Goal: Information Seeking & Learning: Learn about a topic

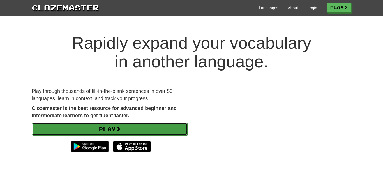
click at [164, 132] on link "Play" at bounding box center [110, 128] width 156 height 13
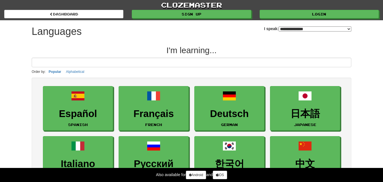
select select "*******"
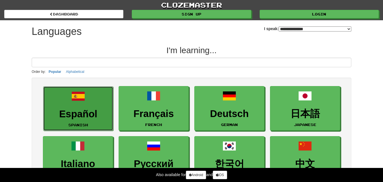
click at [80, 111] on h3 "Español" at bounding box center [78, 113] width 64 height 11
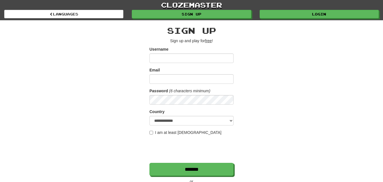
click at [156, 131] on label "I am at least 16 years old" at bounding box center [186, 132] width 72 height 6
click at [182, 62] on input "Username" at bounding box center [192, 58] width 84 height 10
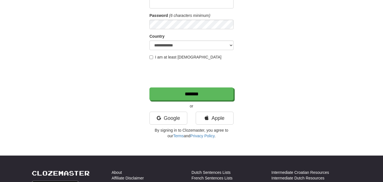
scroll to position [67, 0]
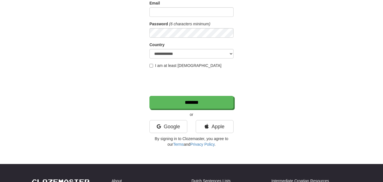
click at [179, 133] on div "Google" at bounding box center [168, 128] width 46 height 16
click at [170, 125] on link "Google" at bounding box center [169, 126] width 38 height 13
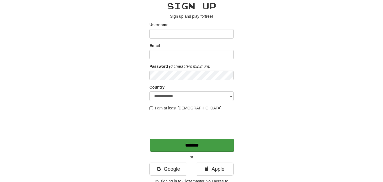
scroll to position [24, 0]
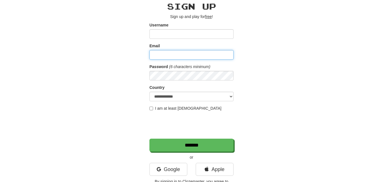
click at [169, 56] on input "Email" at bounding box center [192, 55] width 84 height 10
type input "**********"
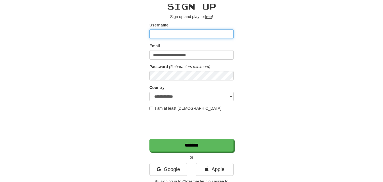
click at [187, 33] on input "Username" at bounding box center [192, 34] width 84 height 10
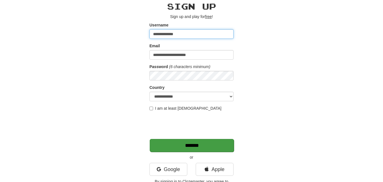
type input "**********"
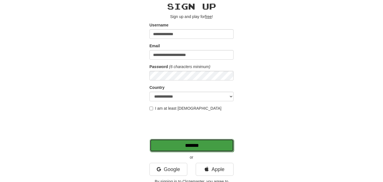
click at [200, 149] on input "*******" at bounding box center [192, 145] width 84 height 13
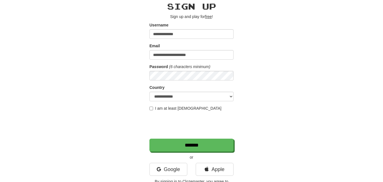
click at [210, 18] on u "free" at bounding box center [208, 16] width 7 height 4
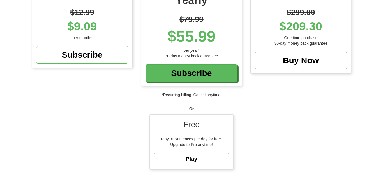
scroll to position [135, 0]
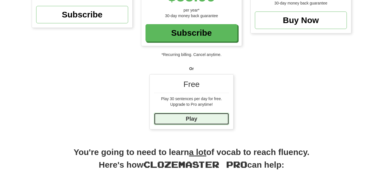
click at [212, 120] on link "Play" at bounding box center [191, 119] width 75 height 12
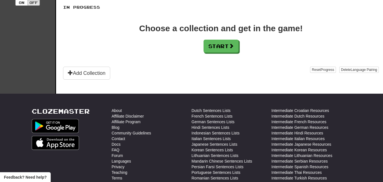
scroll to position [137, 0]
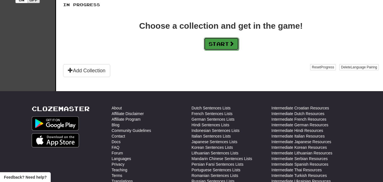
click at [208, 50] on button "Start" at bounding box center [221, 43] width 35 height 13
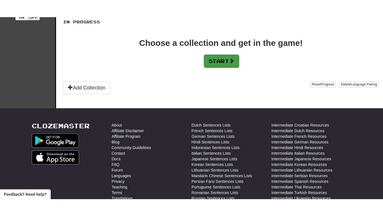
scroll to position [0, 0]
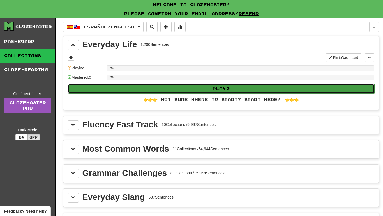
click at [208, 84] on button "Play" at bounding box center [221, 89] width 307 height 10
select select "**"
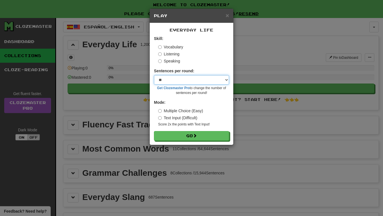
click at [220, 81] on select "* ** ** ** ** ** *** ********" at bounding box center [191, 80] width 75 height 10
click at [207, 80] on select "* ** ** ** ** ** *** ********" at bounding box center [191, 80] width 75 height 10
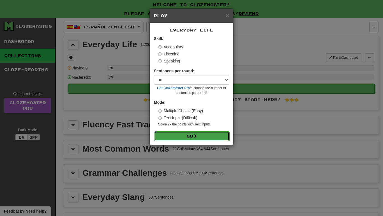
click at [193, 134] on button "Go" at bounding box center [191, 136] width 75 height 10
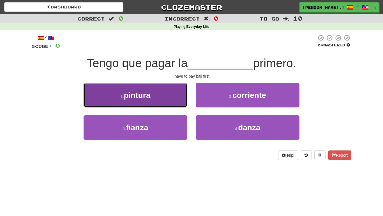
click at [143, 100] on button "1 . pintura" at bounding box center [136, 95] width 104 height 24
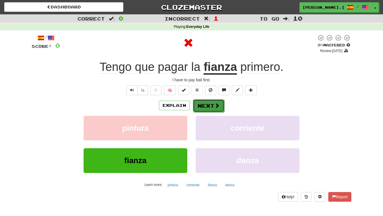
click at [218, 105] on span at bounding box center [217, 105] width 5 height 5
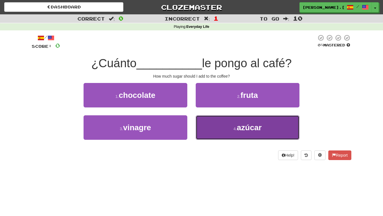
click at [229, 118] on button "4 . azúcar" at bounding box center [248, 127] width 104 height 24
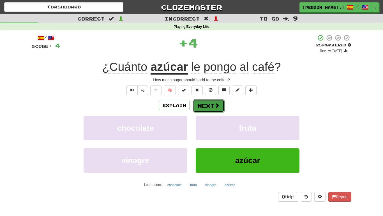
click at [205, 103] on button "Next" at bounding box center [208, 105] width 31 height 13
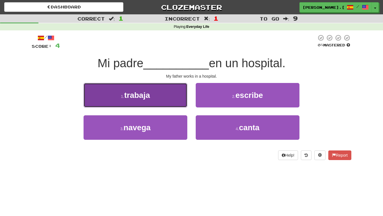
click at [182, 92] on button "1 . trabaja" at bounding box center [136, 95] width 104 height 24
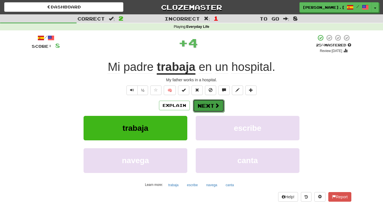
click at [205, 109] on button "Next" at bounding box center [208, 105] width 31 height 13
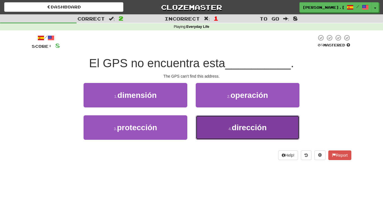
click at [227, 122] on button "4 . dirección" at bounding box center [248, 127] width 104 height 24
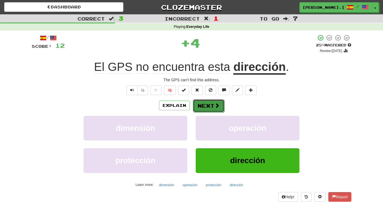
click at [210, 107] on button "Next" at bounding box center [208, 105] width 31 height 13
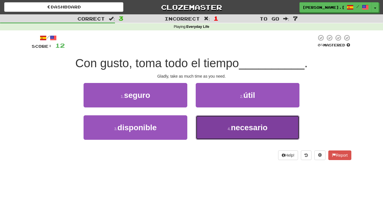
click at [221, 119] on button "4 . necesario" at bounding box center [248, 127] width 104 height 24
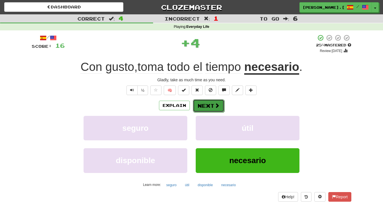
click at [214, 99] on button "Next" at bounding box center [208, 105] width 31 height 13
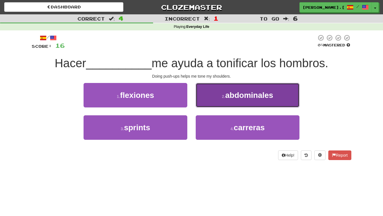
click at [219, 97] on button "2 . abdominales" at bounding box center [248, 95] width 104 height 24
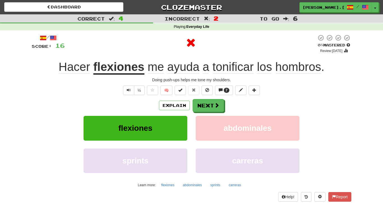
click at [209, 112] on div "Explain Next flexiones abdominales sprints carreras Learn more: flexiones abdom…" at bounding box center [192, 144] width 320 height 90
click at [206, 111] on button "Next" at bounding box center [208, 105] width 31 height 13
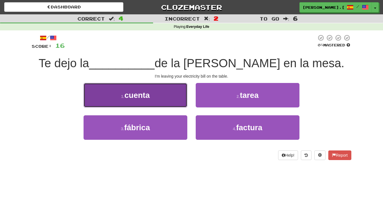
click at [183, 97] on button "1 . cuenta" at bounding box center [136, 95] width 104 height 24
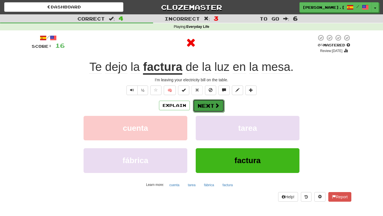
click at [207, 103] on button "Next" at bounding box center [208, 105] width 31 height 13
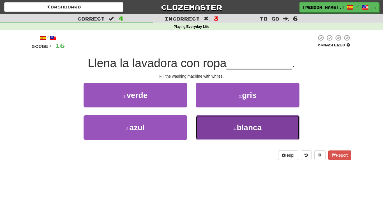
click at [234, 139] on button "4 . [PERSON_NAME]" at bounding box center [248, 127] width 104 height 24
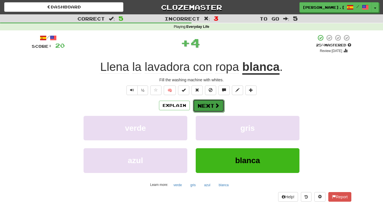
click at [205, 107] on button "Next" at bounding box center [208, 105] width 31 height 13
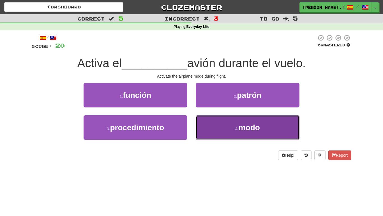
click at [226, 129] on button "4 . modo" at bounding box center [248, 127] width 104 height 24
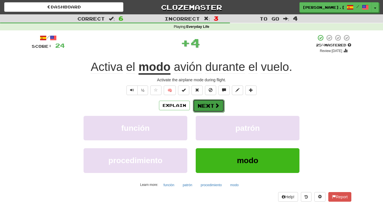
click at [204, 110] on button "Next" at bounding box center [208, 105] width 31 height 13
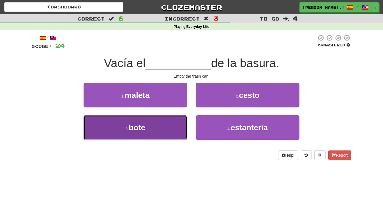
click at [174, 134] on button "3 . bote" at bounding box center [136, 127] width 104 height 24
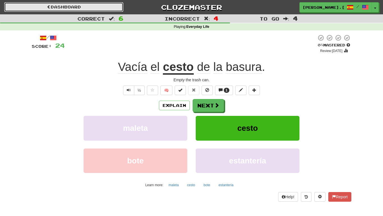
click at [109, 5] on link "Dashboard" at bounding box center [63, 7] width 119 height 10
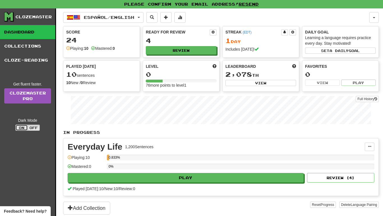
click at [24, 129] on button "On" at bounding box center [21, 127] width 12 height 6
